Goal: Information Seeking & Learning: Learn about a topic

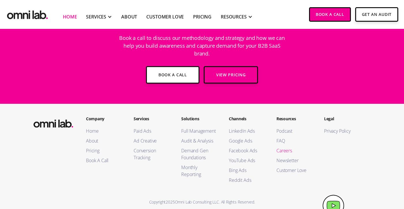
click at [280, 147] on link "Careers" at bounding box center [294, 150] width 36 height 7
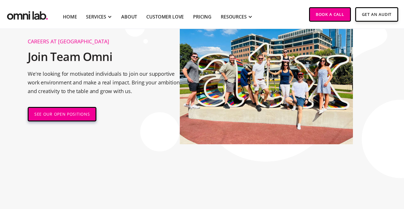
click at [60, 111] on link "SEE OUR OPEN POSITIONS" at bounding box center [62, 114] width 69 height 14
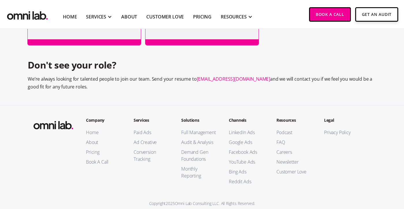
scroll to position [656, 0]
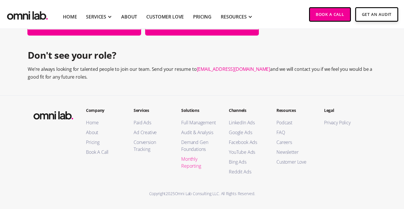
click at [194, 165] on link "Monthly Reporting" at bounding box center [199, 162] width 36 height 14
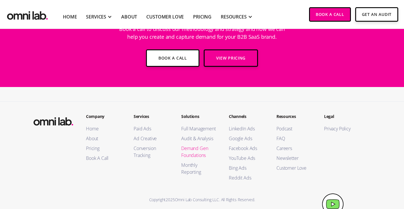
scroll to position [1444, 0]
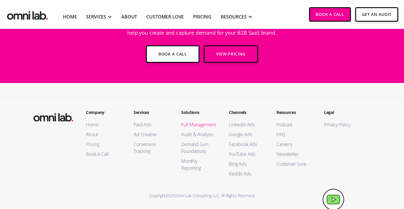
click at [200, 123] on link "Full Management" at bounding box center [199, 124] width 36 height 7
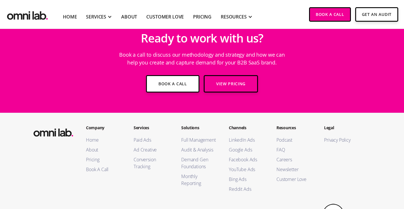
scroll to position [2219, 0]
